Goal: Task Accomplishment & Management: Manage account settings

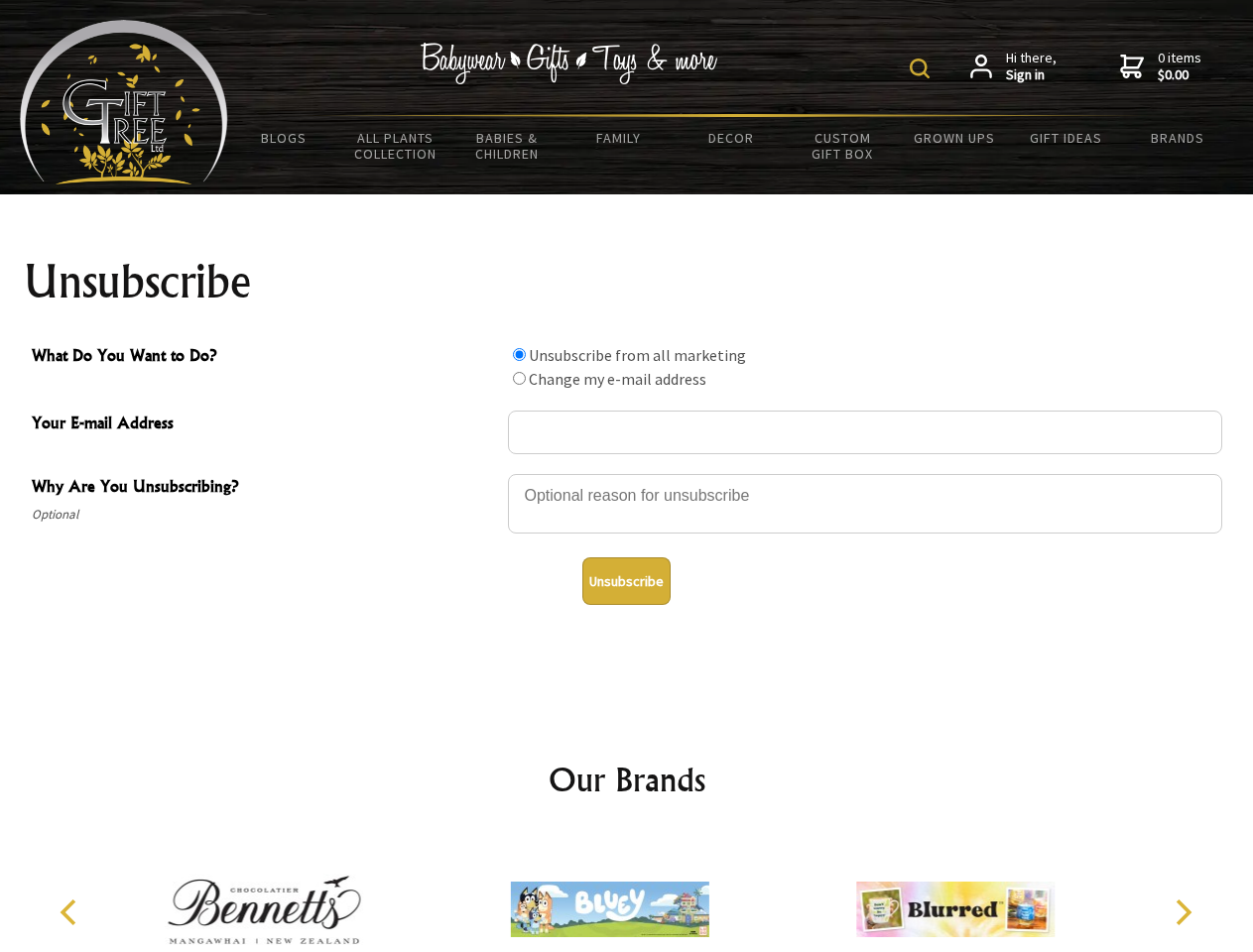
click at [922, 69] on img at bounding box center [919, 69] width 20 height 20
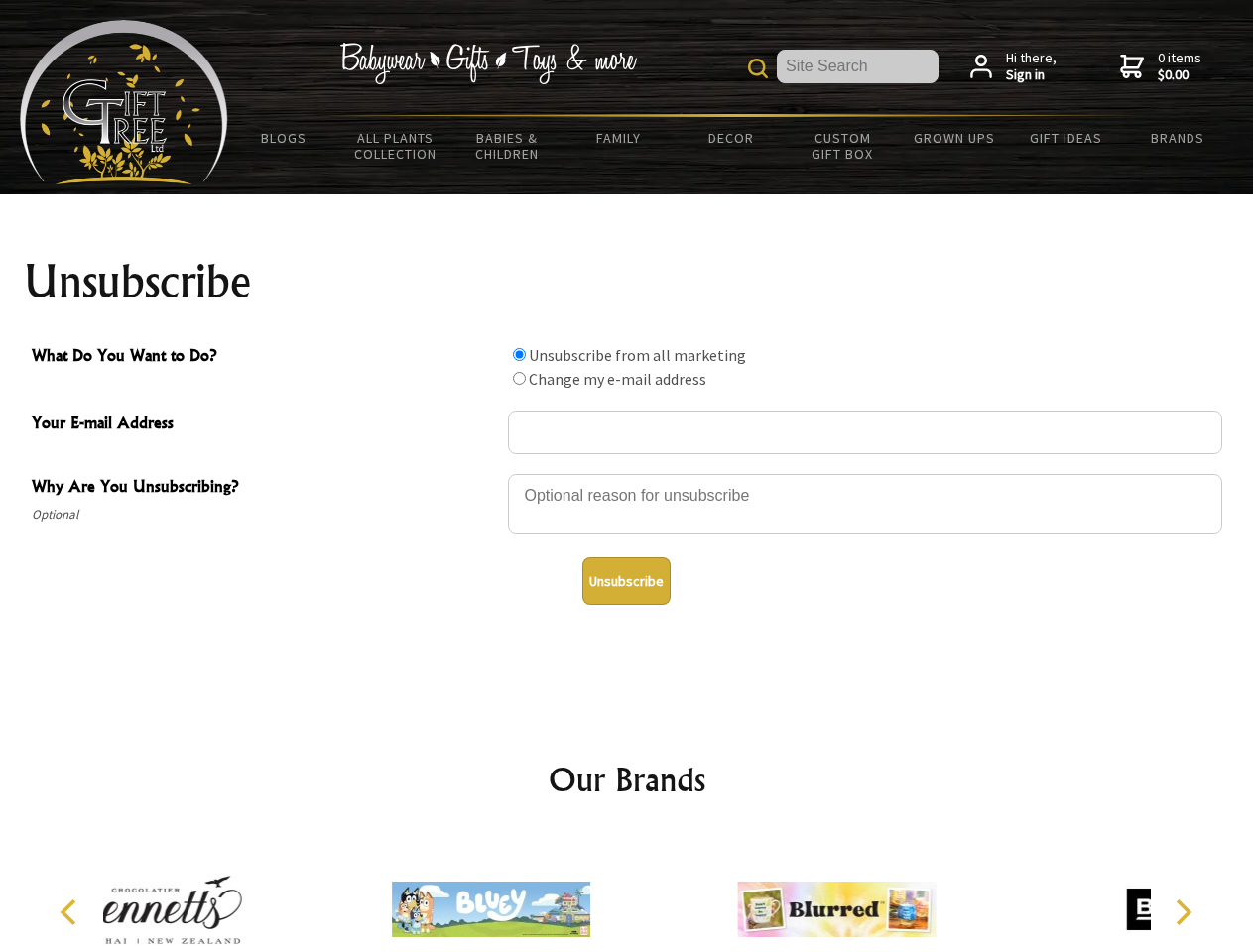
click at [626, 473] on div at bounding box center [865, 507] width 714 height 70
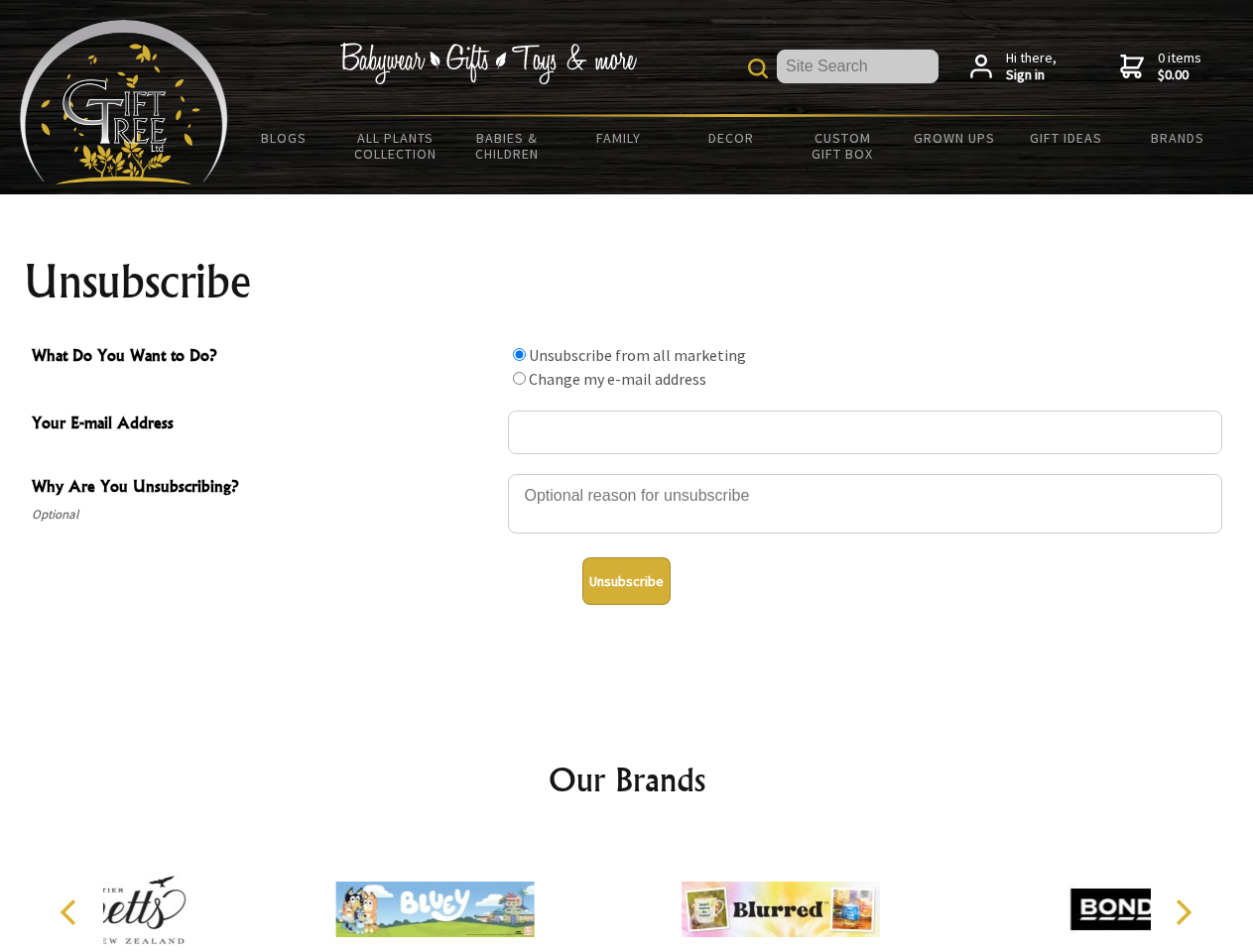
click at [519, 354] on input "What Do You Want to Do?" at bounding box center [519, 354] width 13 height 13
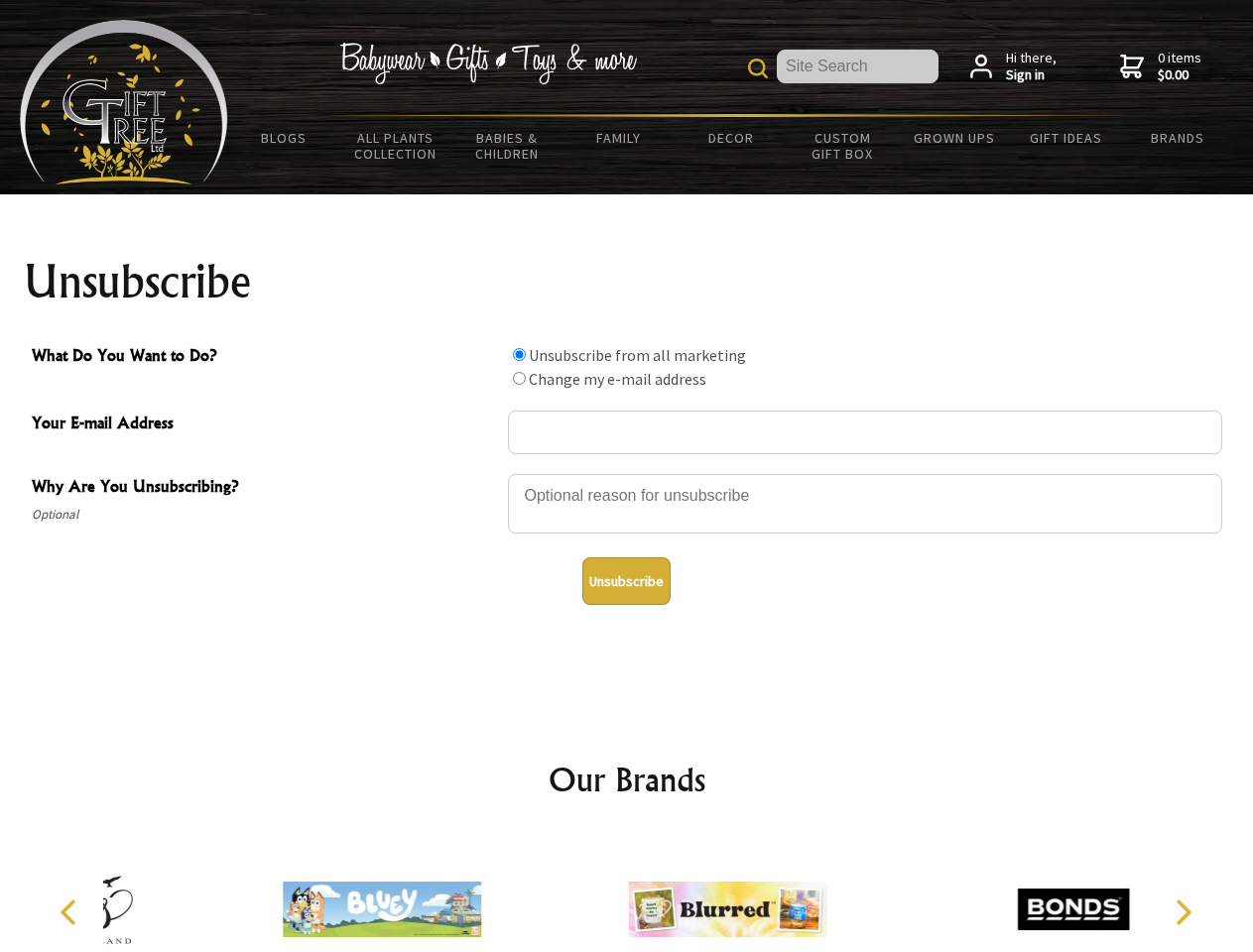
click at [519, 377] on input "What Do You Want to Do?" at bounding box center [519, 377] width 13 height 13
radio input "true"
click at [626, 581] on button "Unsubscribe" at bounding box center [626, 582] width 89 height 48
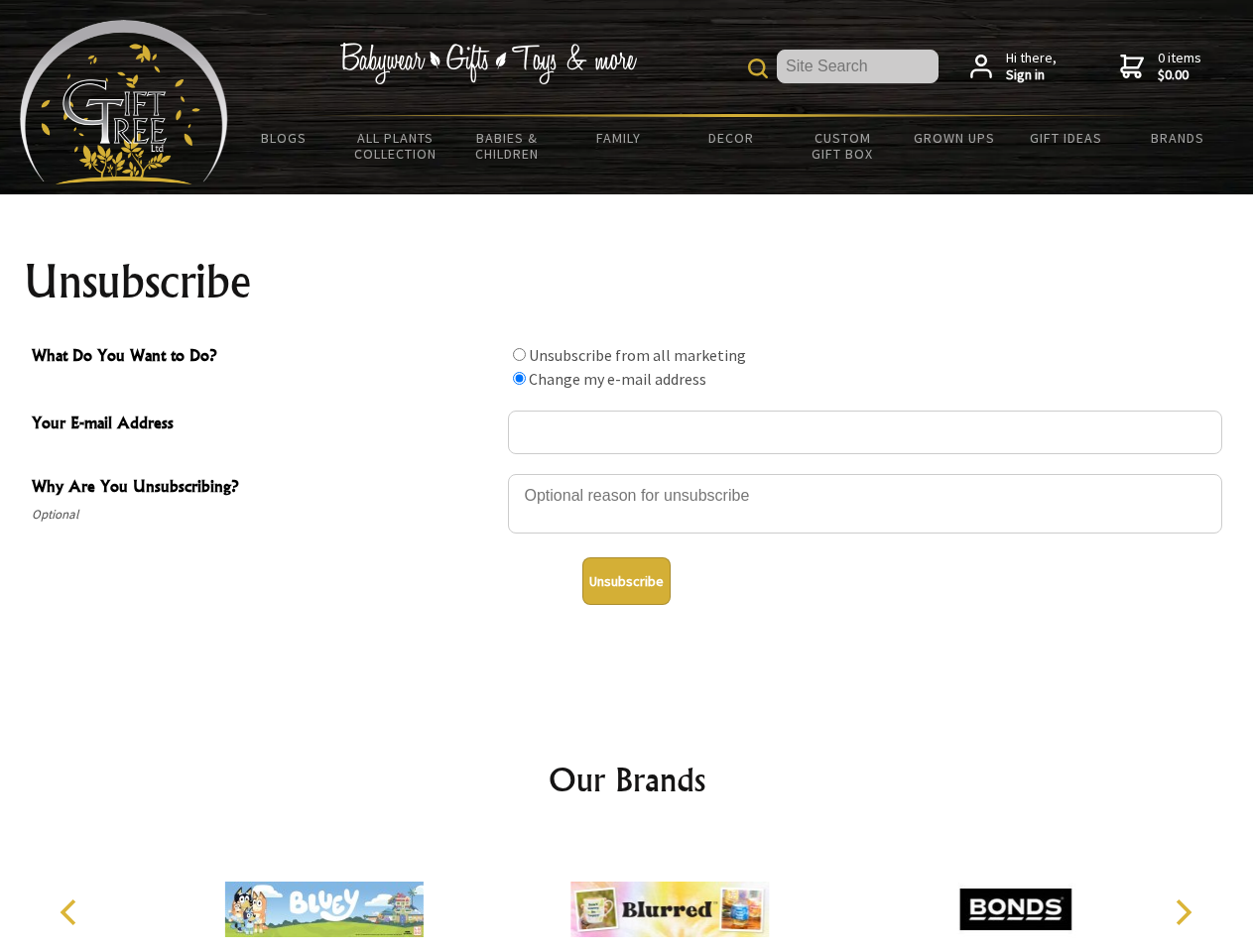
click at [72, 912] on icon "Previous" at bounding box center [71, 912] width 26 height 26
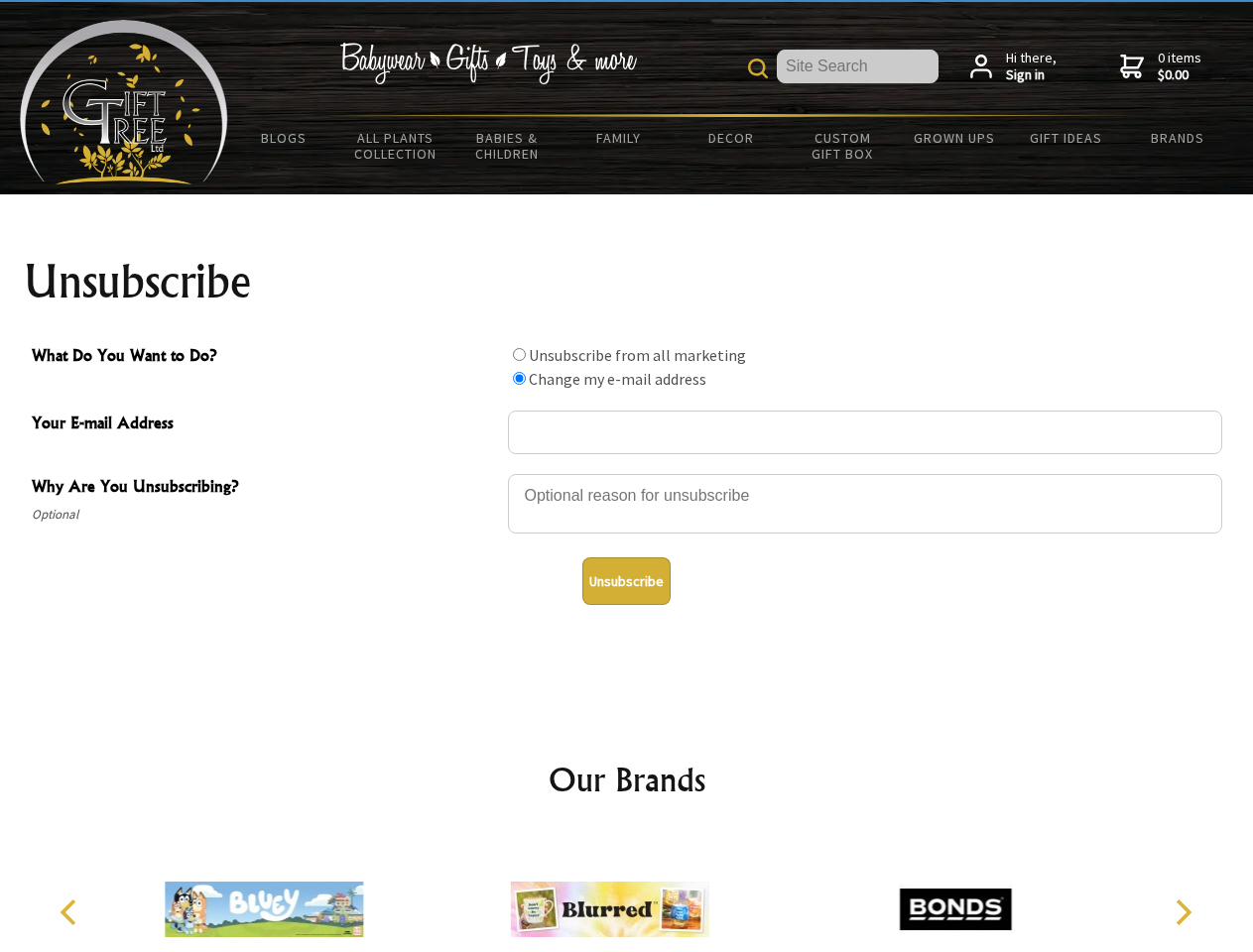
click at [1182, 912] on icon "Next" at bounding box center [1181, 912] width 26 height 26
